Goal: Task Accomplishment & Management: Manage account settings

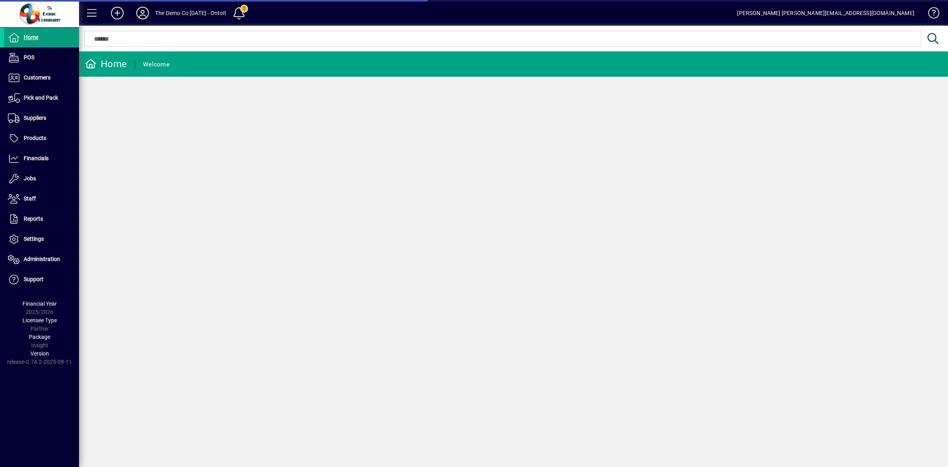
click at [141, 10] on icon at bounding box center [143, 13] width 16 height 13
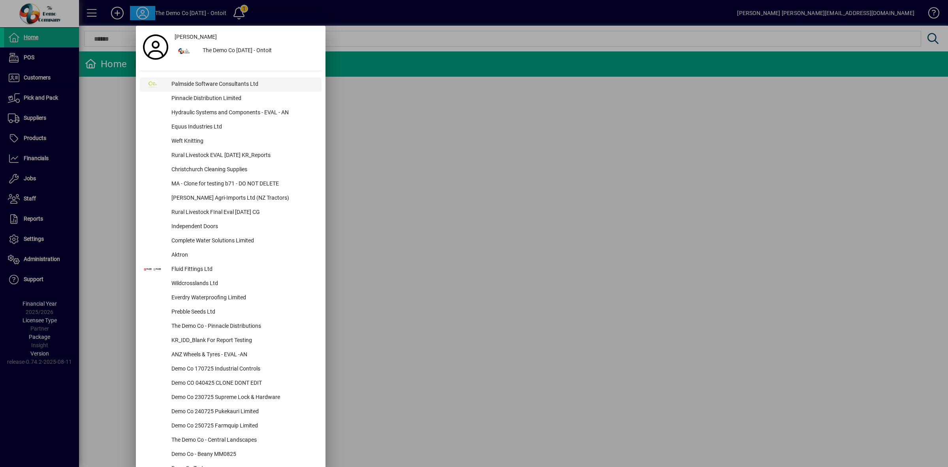
click at [190, 82] on div "Palmside Software Consultants Ltd" at bounding box center [243, 84] width 156 height 14
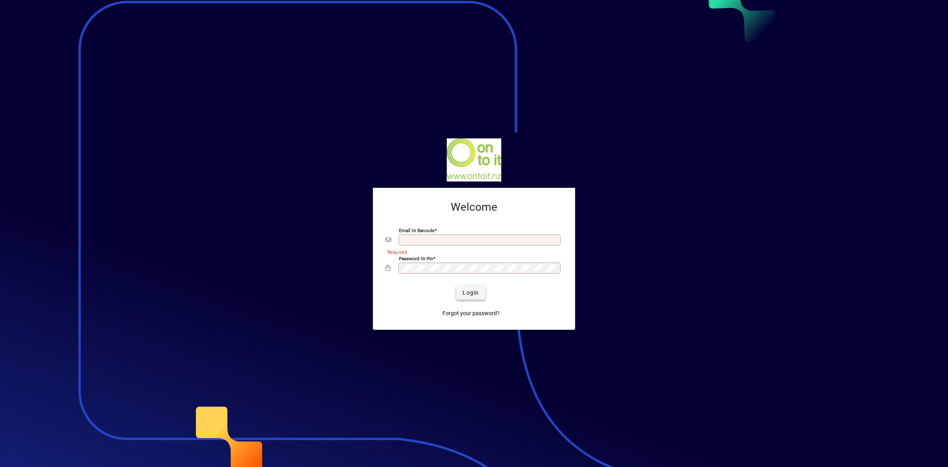
type input "**********"
click at [465, 295] on span "Login" at bounding box center [471, 292] width 16 height 8
